Goal: Task Accomplishment & Management: Use online tool/utility

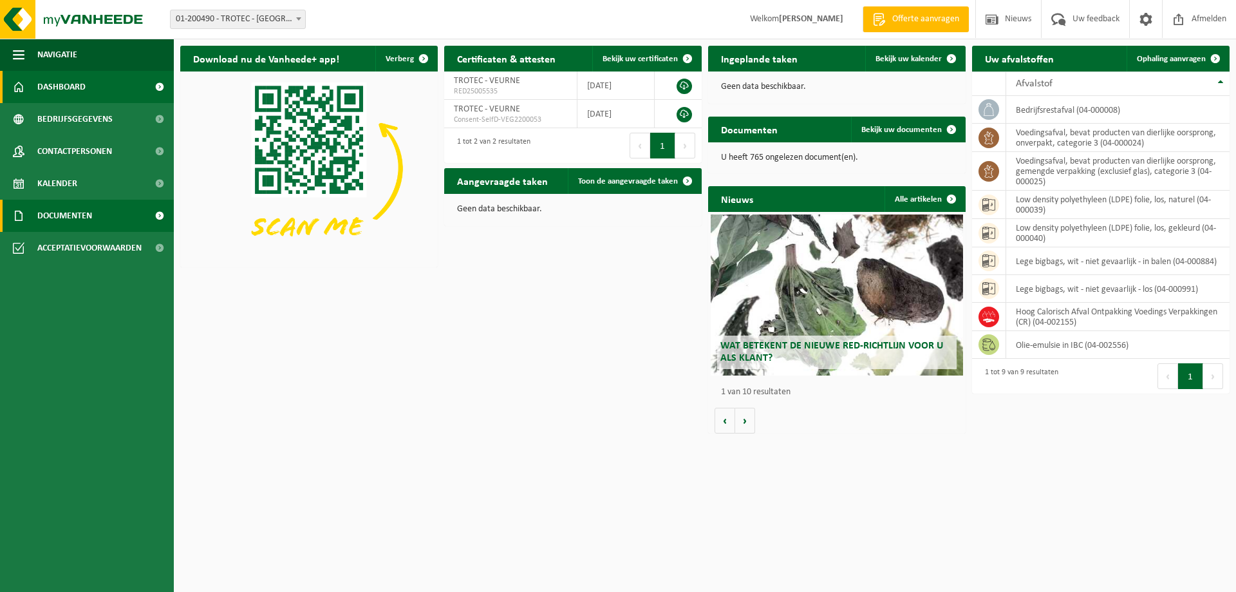
click at [59, 213] on span "Documenten" at bounding box center [64, 216] width 55 height 32
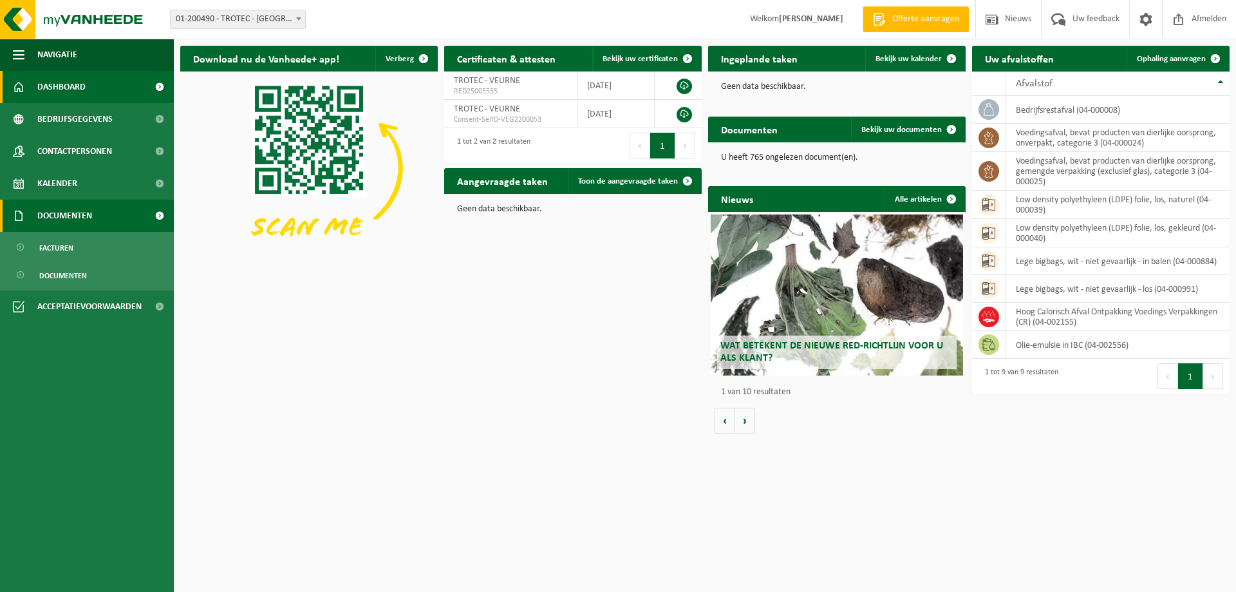
click at [46, 214] on span "Documenten" at bounding box center [64, 216] width 55 height 32
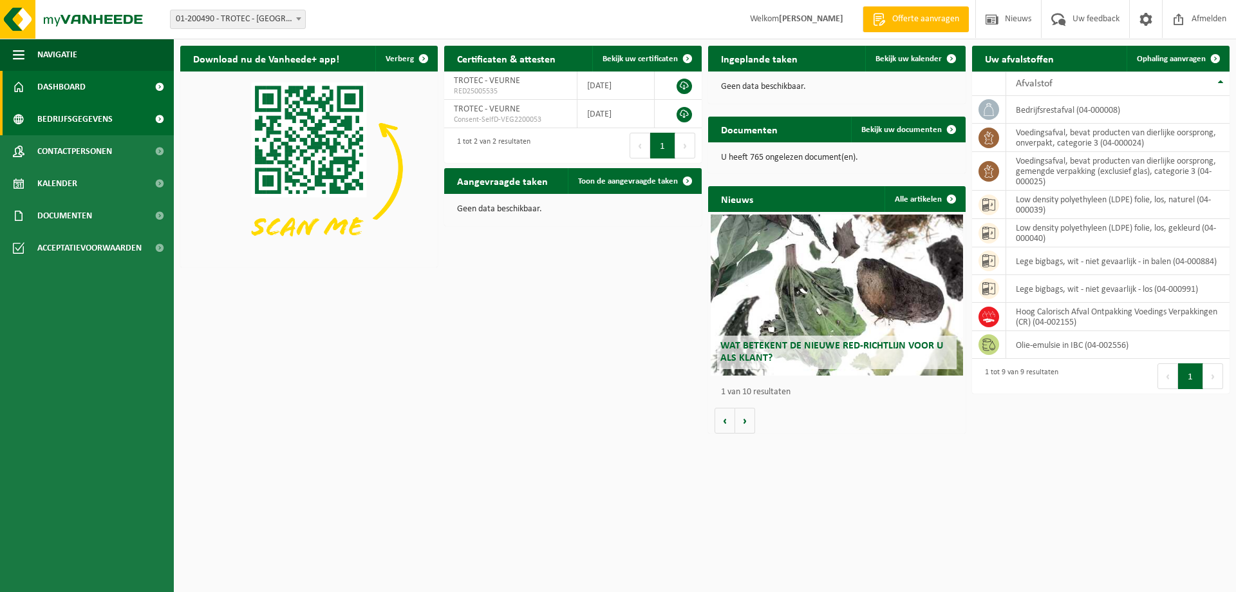
click at [46, 115] on span "Bedrijfsgegevens" at bounding box center [74, 119] width 75 height 32
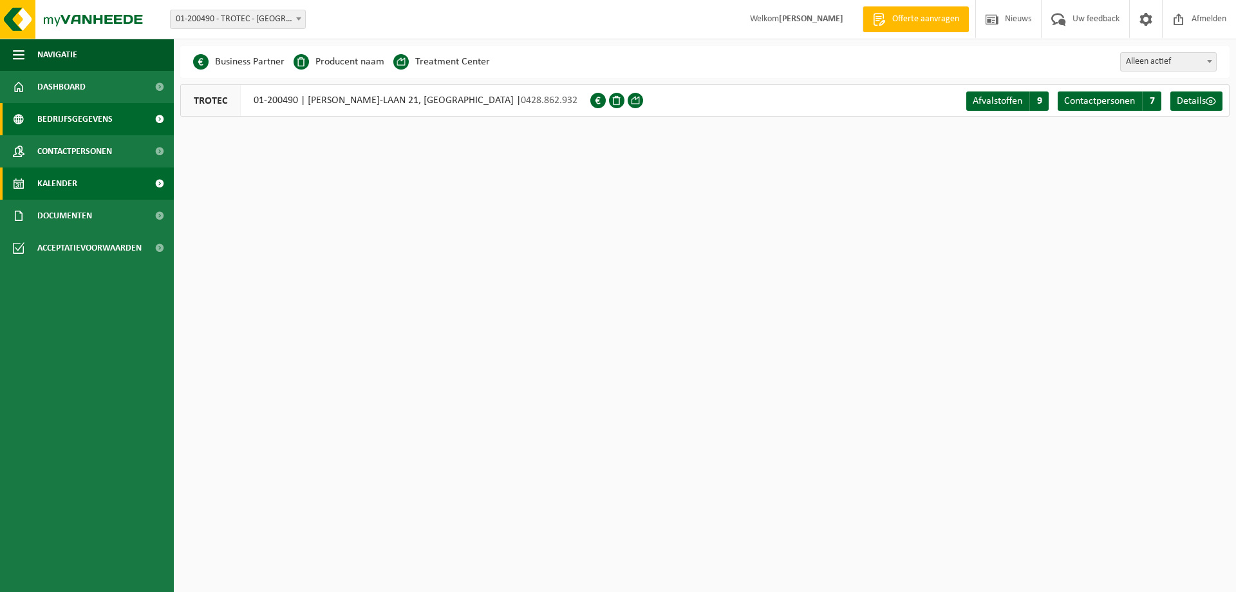
click at [52, 178] on span "Kalender" at bounding box center [57, 183] width 40 height 32
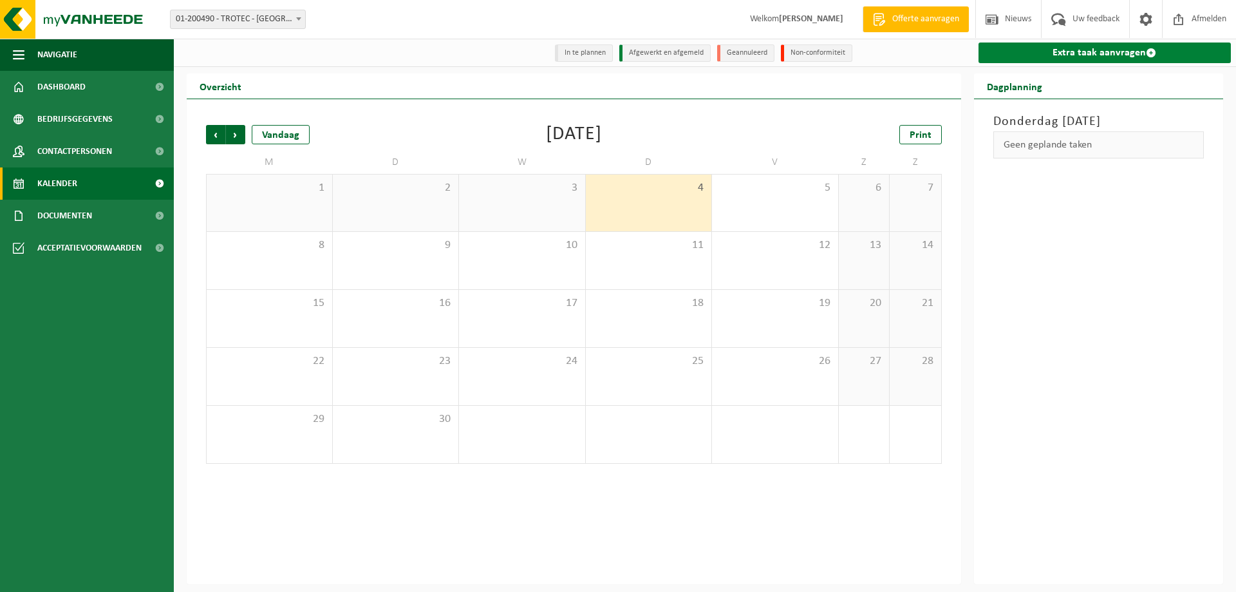
click at [1109, 55] on link "Extra taak aanvragen" at bounding box center [1104, 52] width 253 height 21
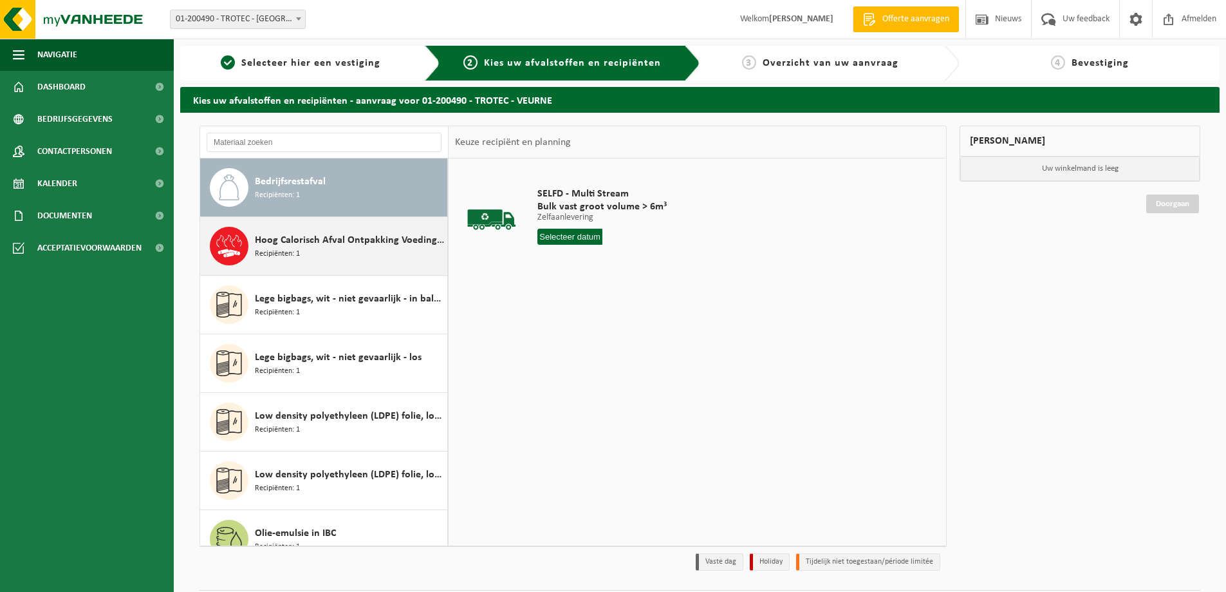
click at [297, 238] on span "Hoog Calorisch Afval Ontpakking Voedings Verpakkingen (CR)" at bounding box center [349, 239] width 189 height 15
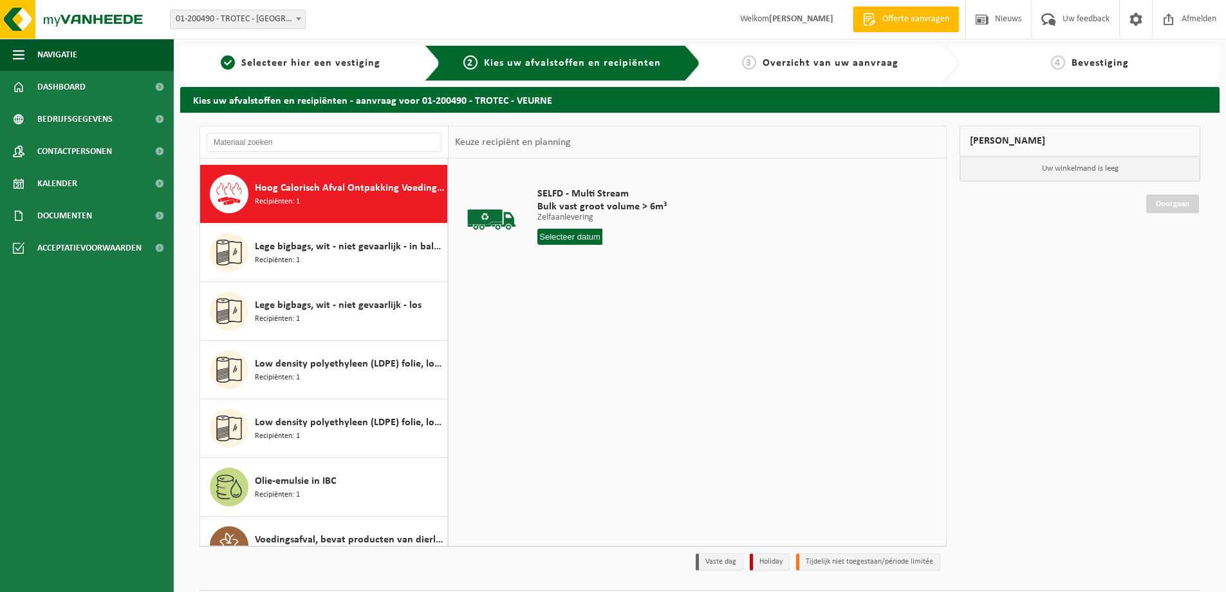
scroll to position [59, 0]
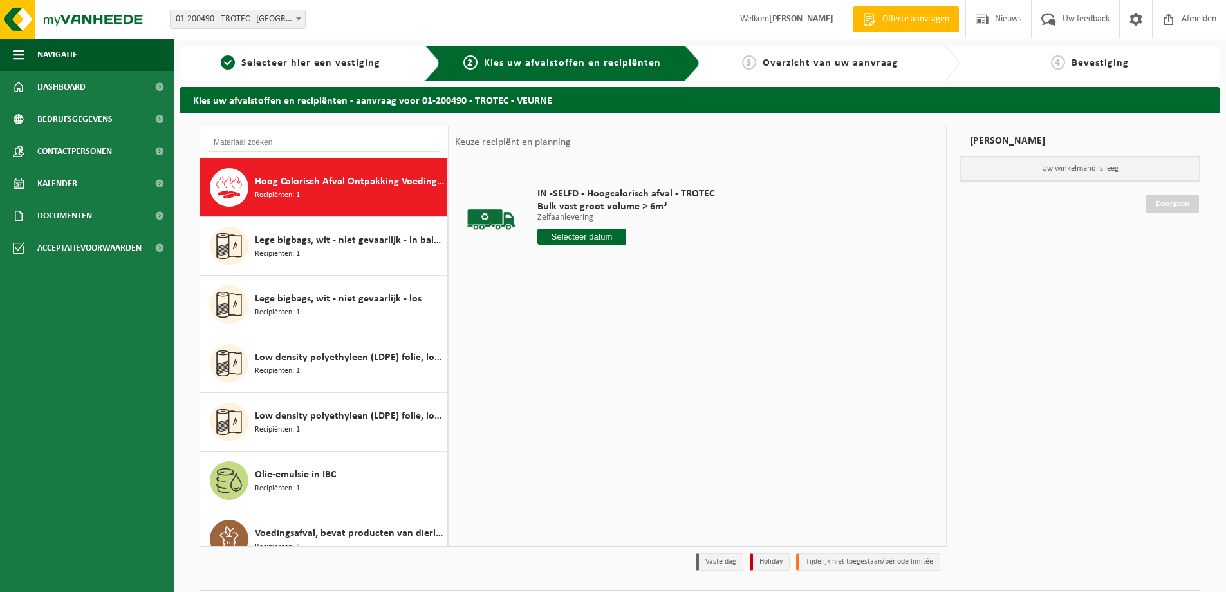
click at [557, 238] on input "text" at bounding box center [582, 237] width 89 height 16
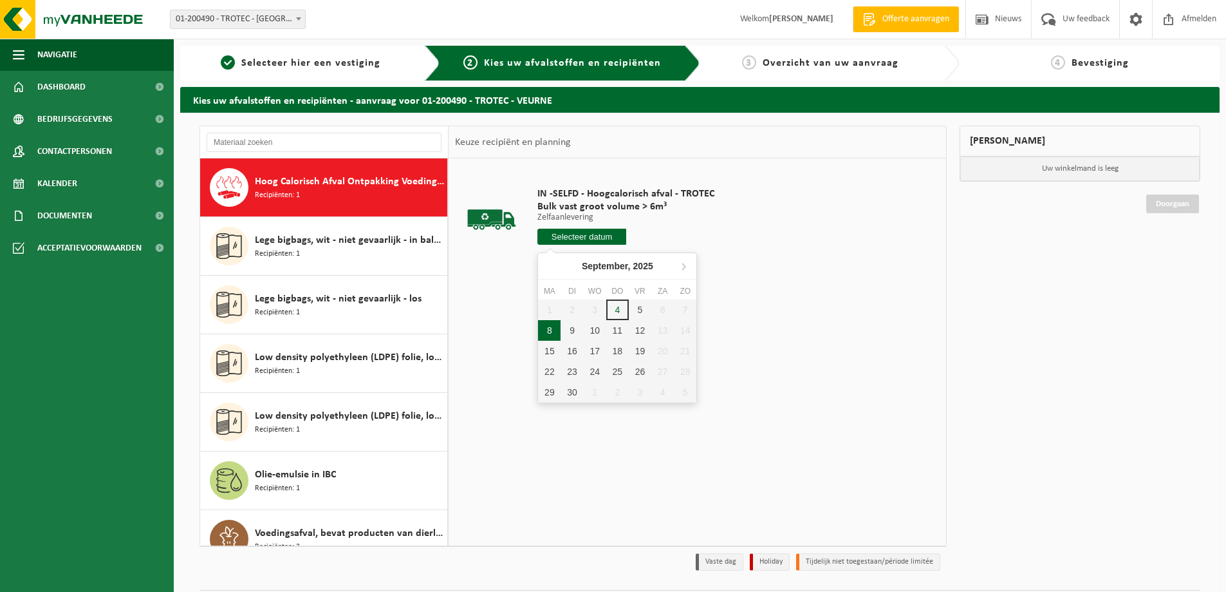
click at [547, 332] on div "8" at bounding box center [549, 330] width 23 height 21
type input "Van 2025-09-08"
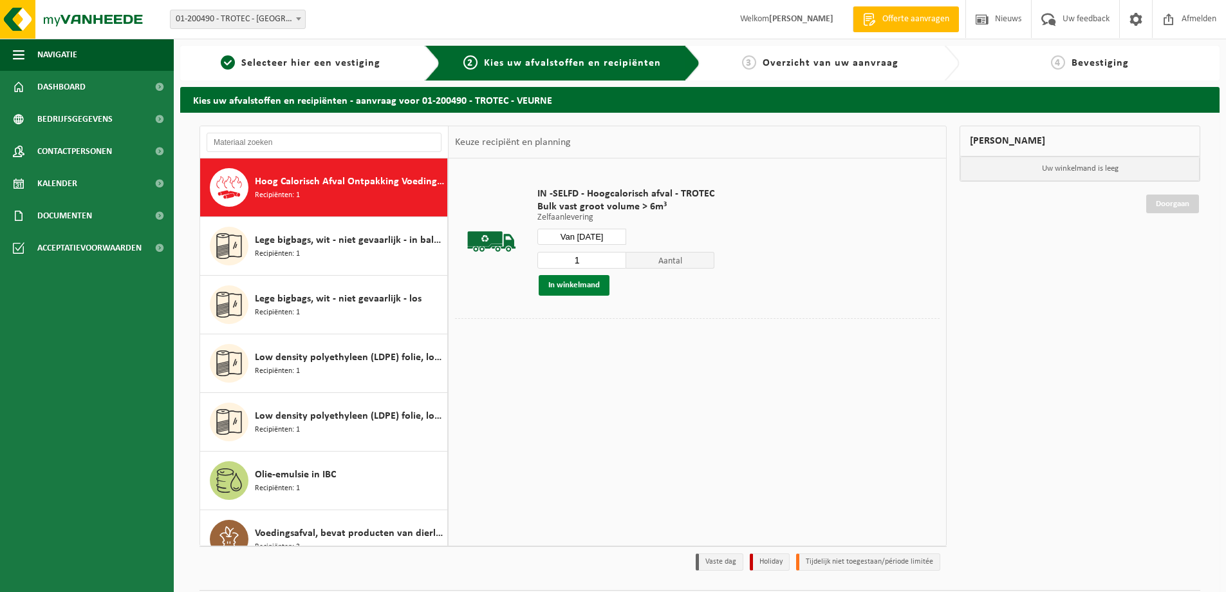
click at [556, 283] on button "In winkelmand" at bounding box center [574, 285] width 71 height 21
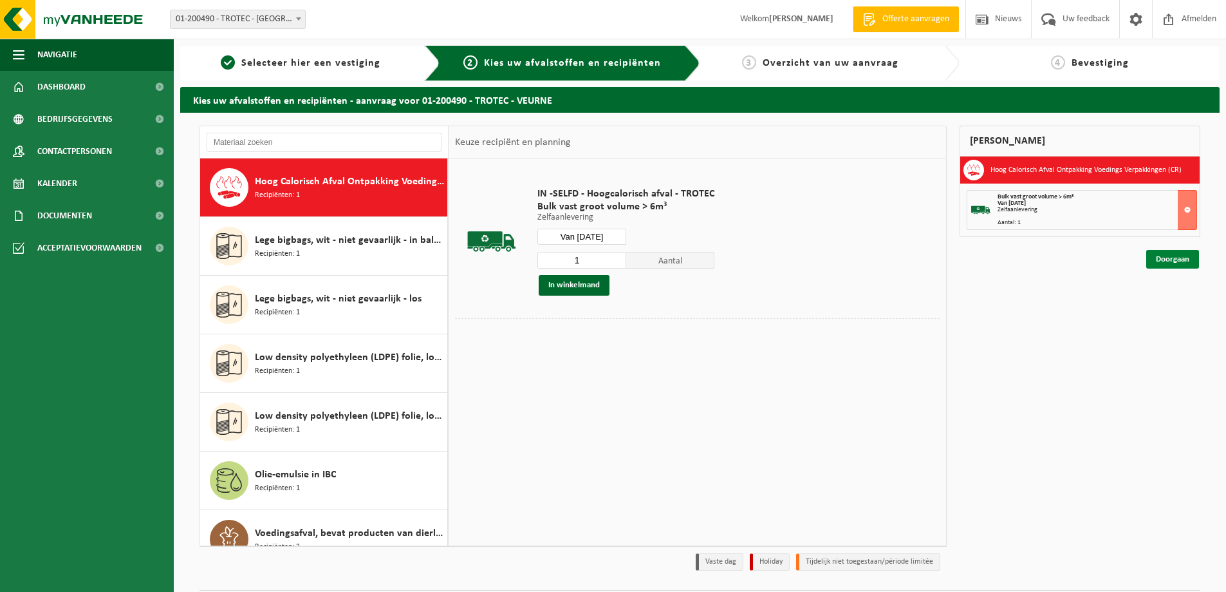
click at [1187, 256] on link "Doorgaan" at bounding box center [1172, 259] width 53 height 19
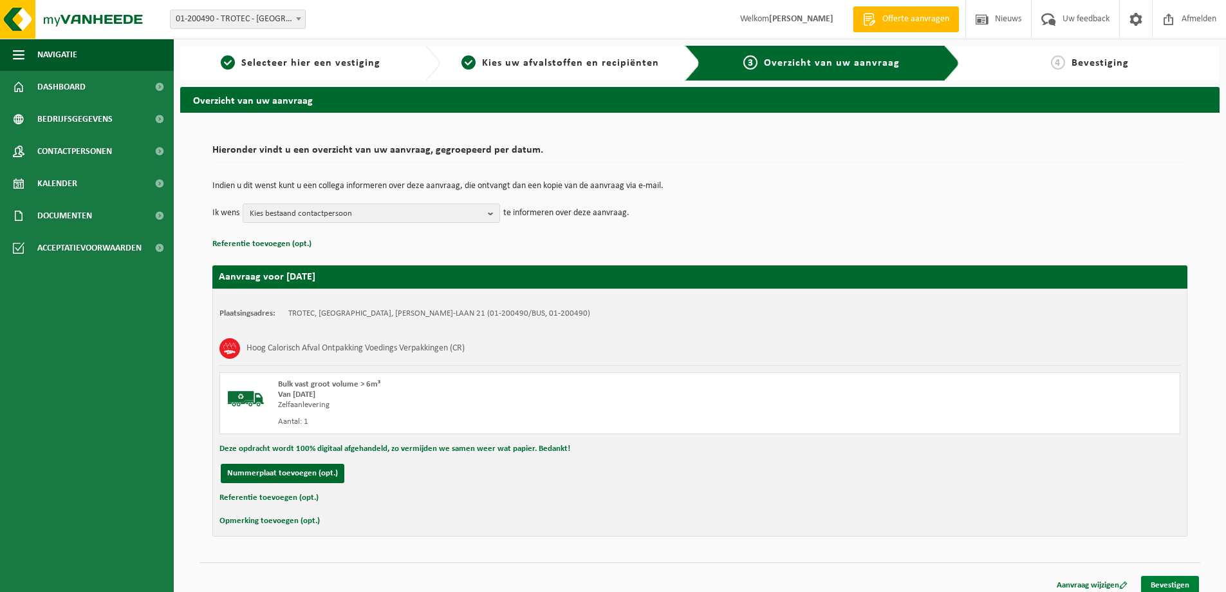
click at [1162, 581] on link "Bevestigen" at bounding box center [1170, 584] width 58 height 19
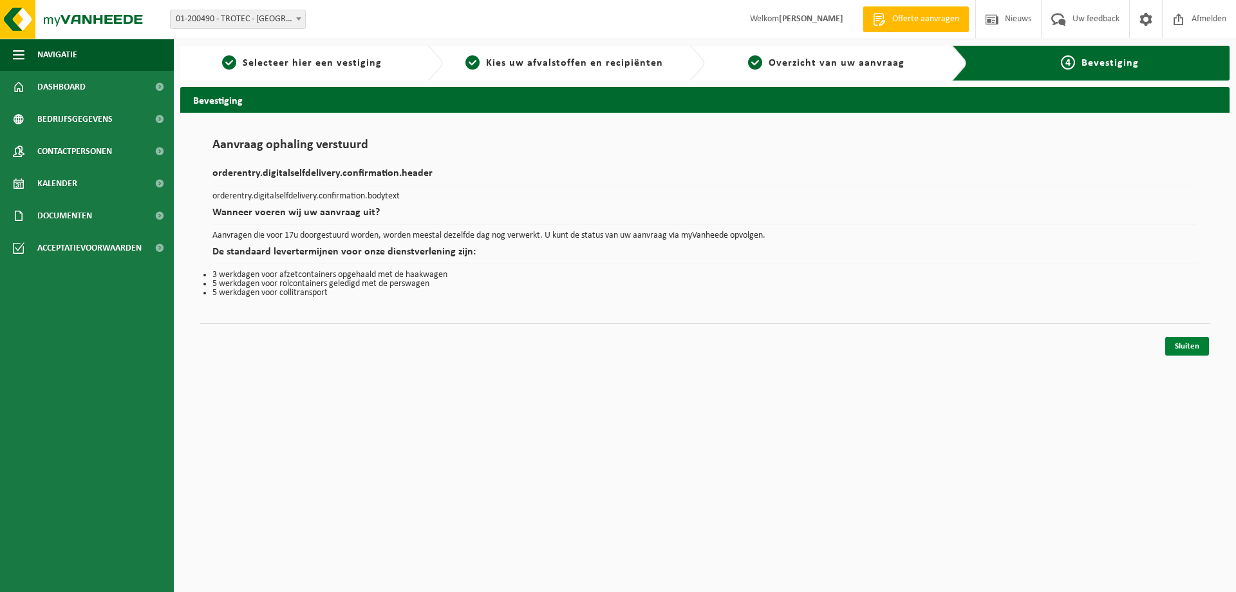
click at [1184, 355] on link "Sluiten" at bounding box center [1187, 346] width 44 height 19
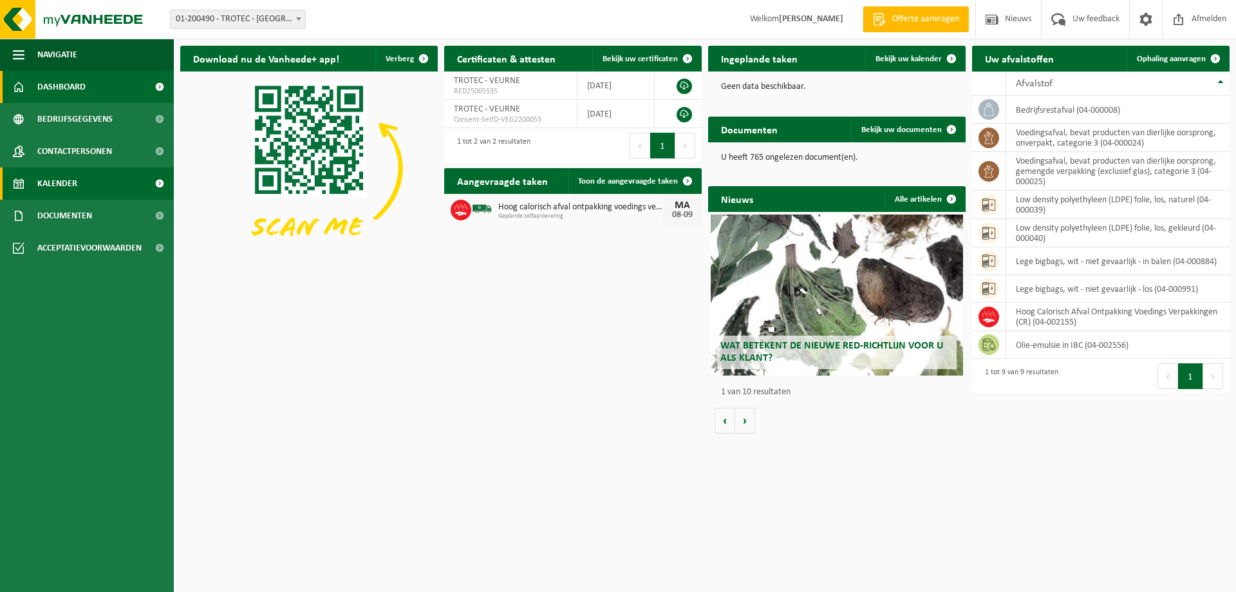
click at [58, 188] on span "Kalender" at bounding box center [57, 183] width 40 height 32
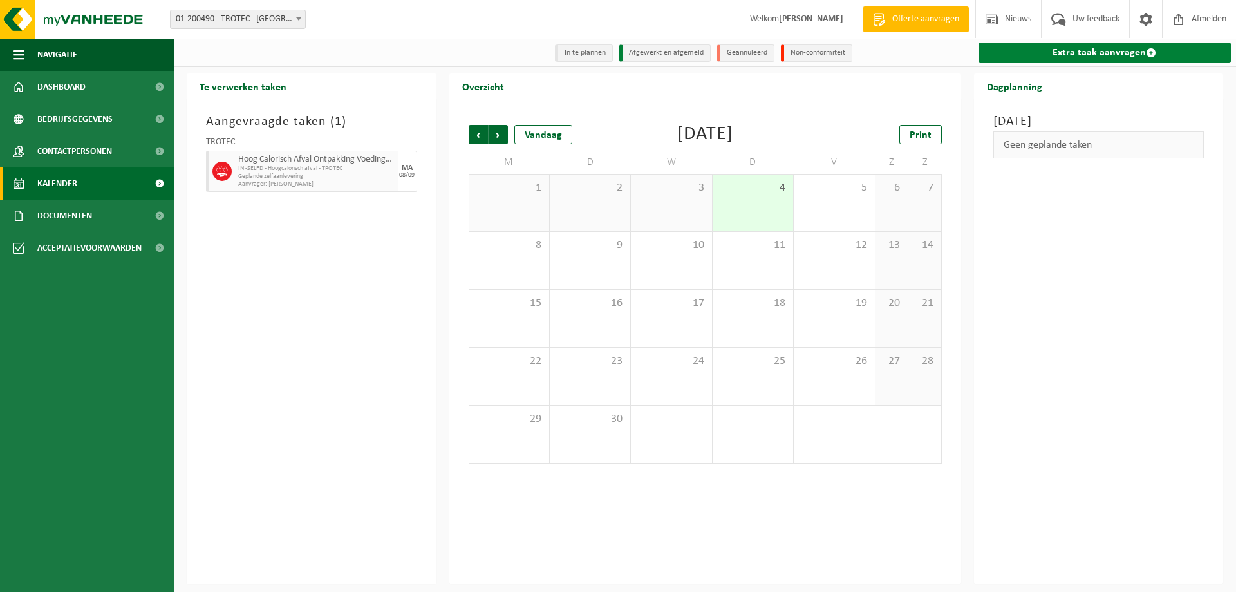
click at [1042, 58] on link "Extra taak aanvragen" at bounding box center [1104, 52] width 253 height 21
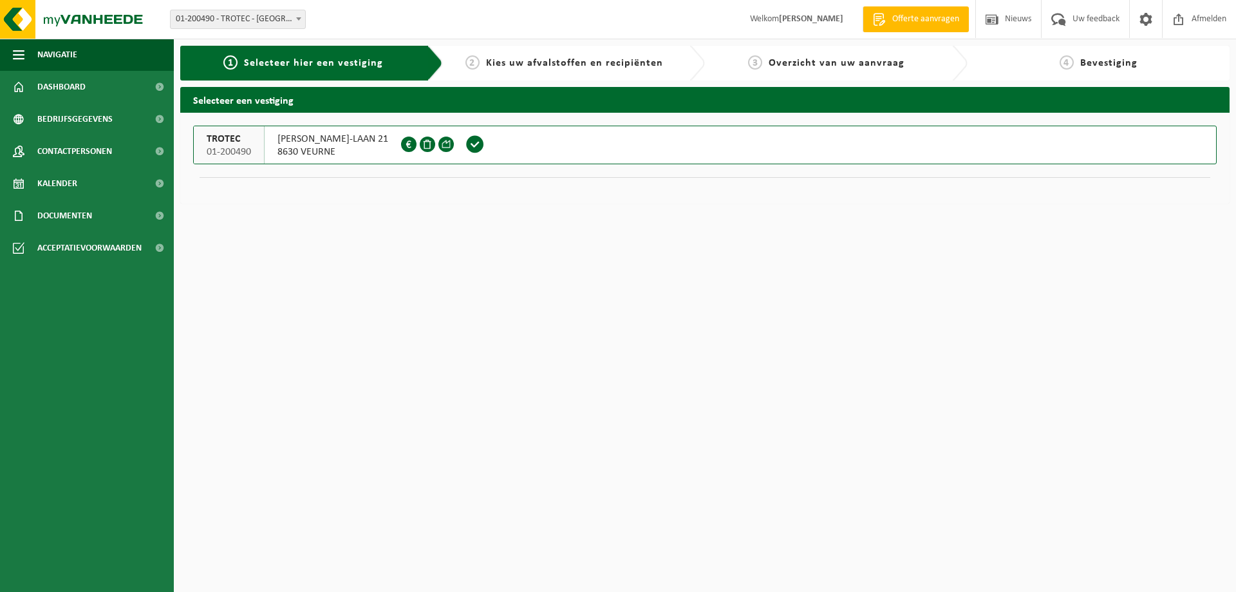
click at [292, 147] on span "8630 VEURNE" at bounding box center [332, 151] width 111 height 13
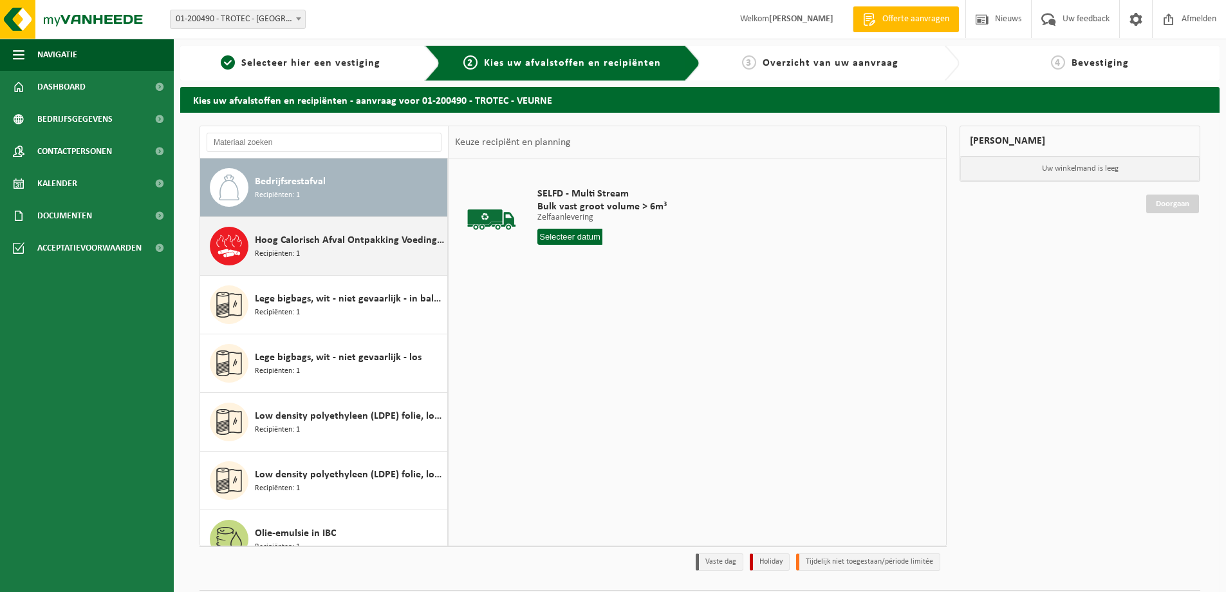
click at [297, 241] on span "Hoog Calorisch Afval Ontpakking Voedings Verpakkingen (CR)" at bounding box center [349, 239] width 189 height 15
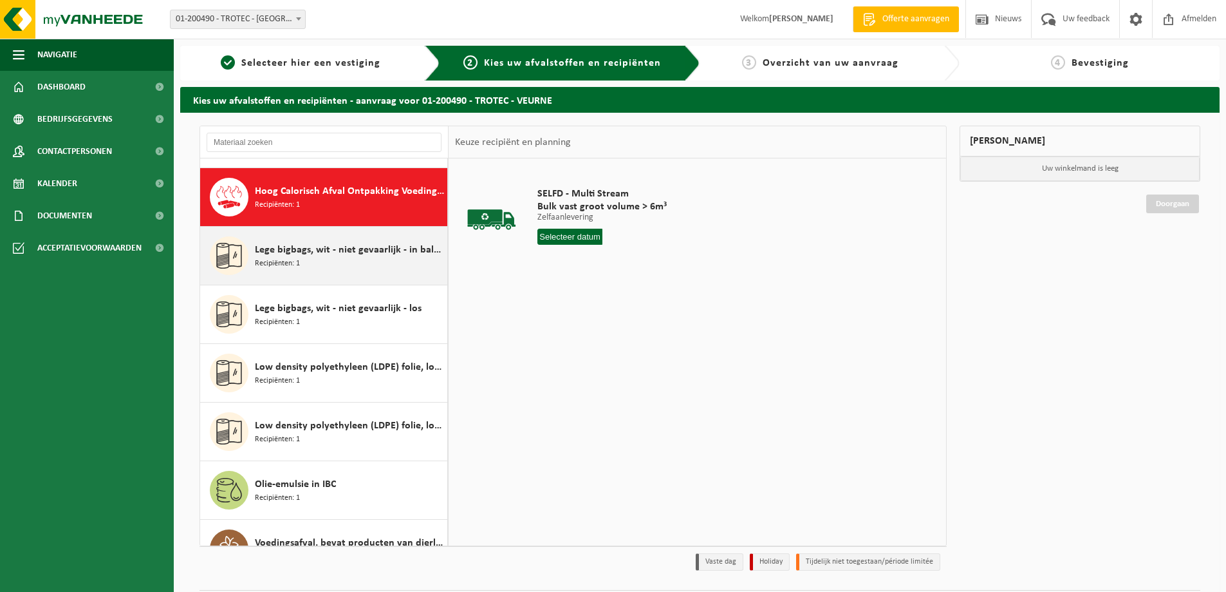
scroll to position [59, 0]
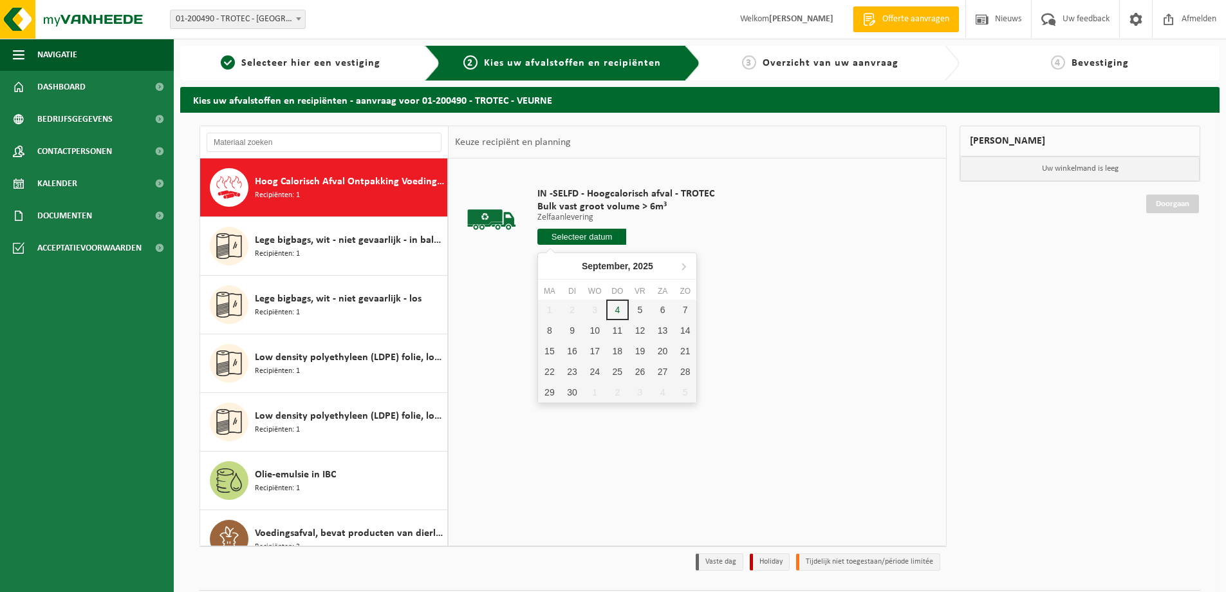
click at [600, 234] on input "text" at bounding box center [582, 237] width 89 height 16
click at [570, 334] on div "9" at bounding box center [572, 330] width 23 height 21
type input "Van 2025-09-09"
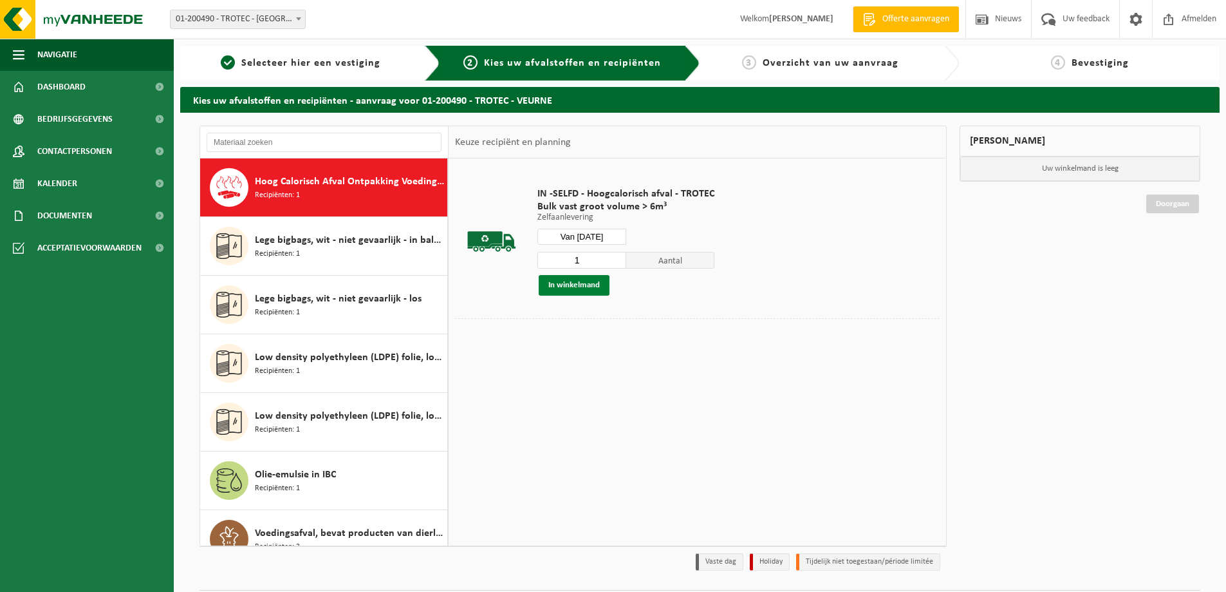
click at [579, 285] on button "In winkelmand" at bounding box center [574, 285] width 71 height 21
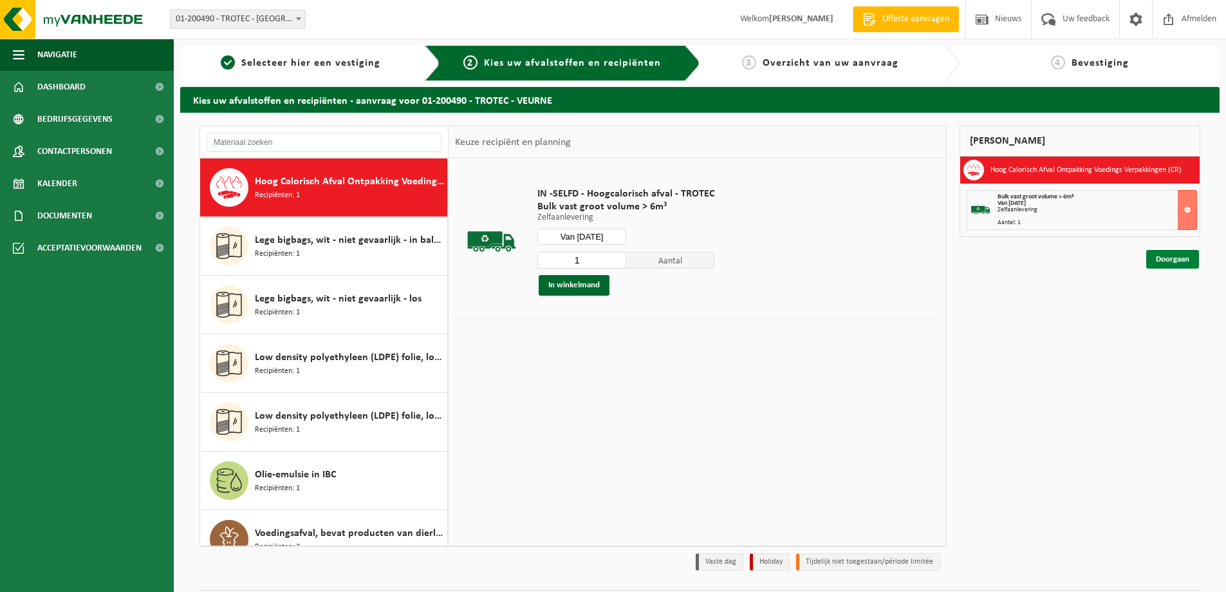
click at [1171, 260] on link "Doorgaan" at bounding box center [1172, 259] width 53 height 19
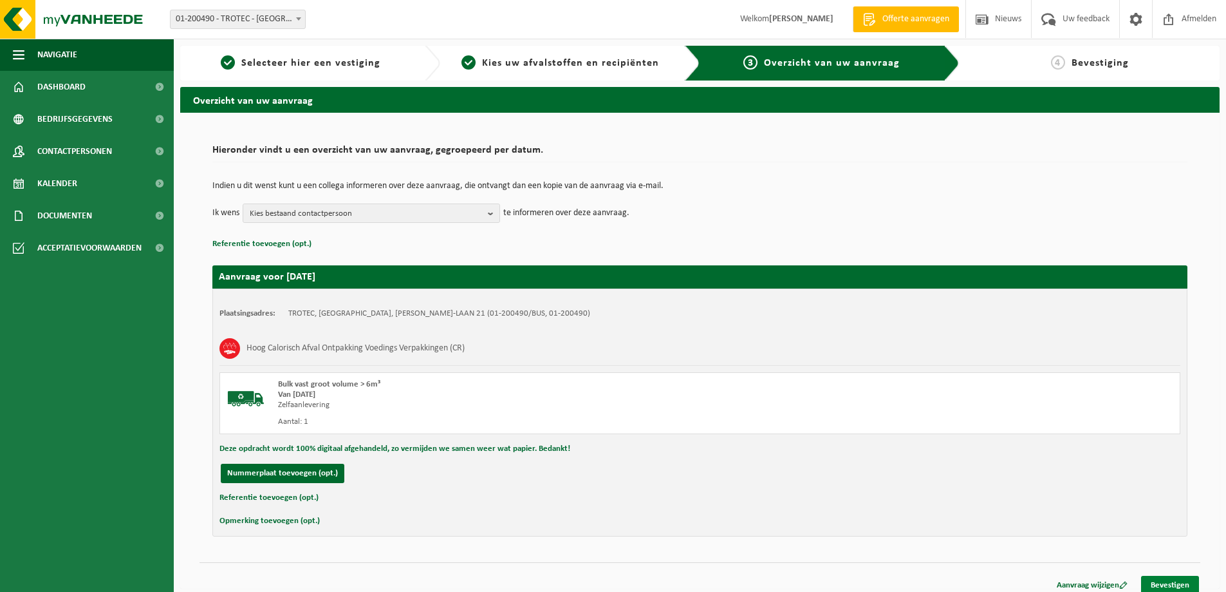
click at [1164, 580] on link "Bevestigen" at bounding box center [1170, 584] width 58 height 19
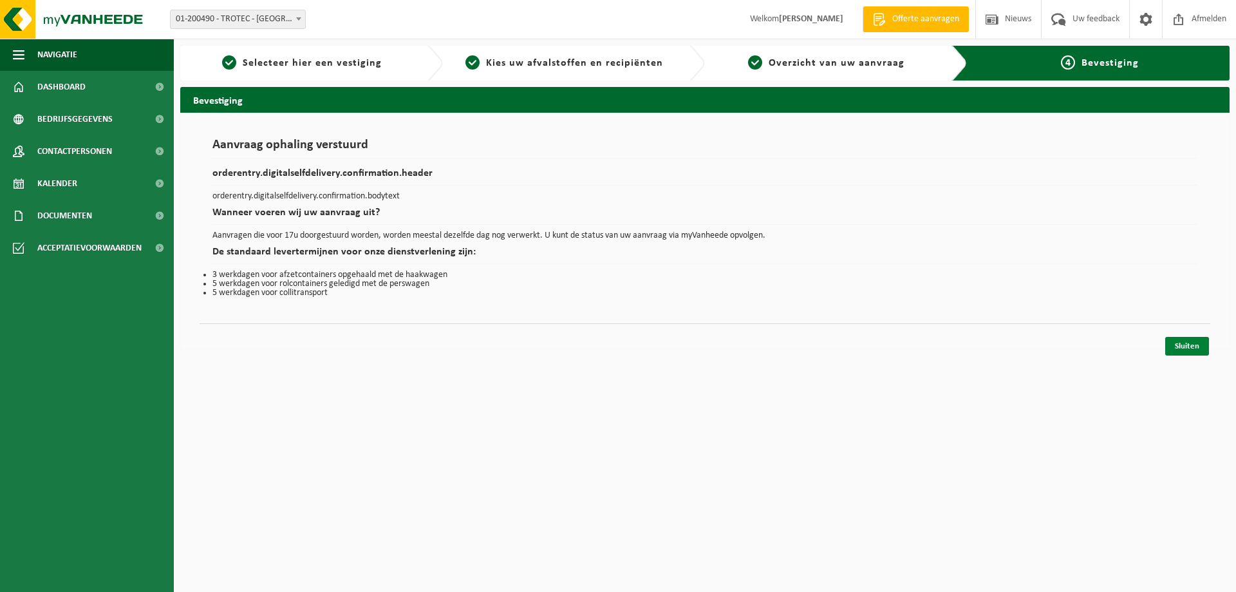
click at [1178, 341] on link "Sluiten" at bounding box center [1187, 346] width 44 height 19
